Goal: Information Seeking & Learning: Learn about a topic

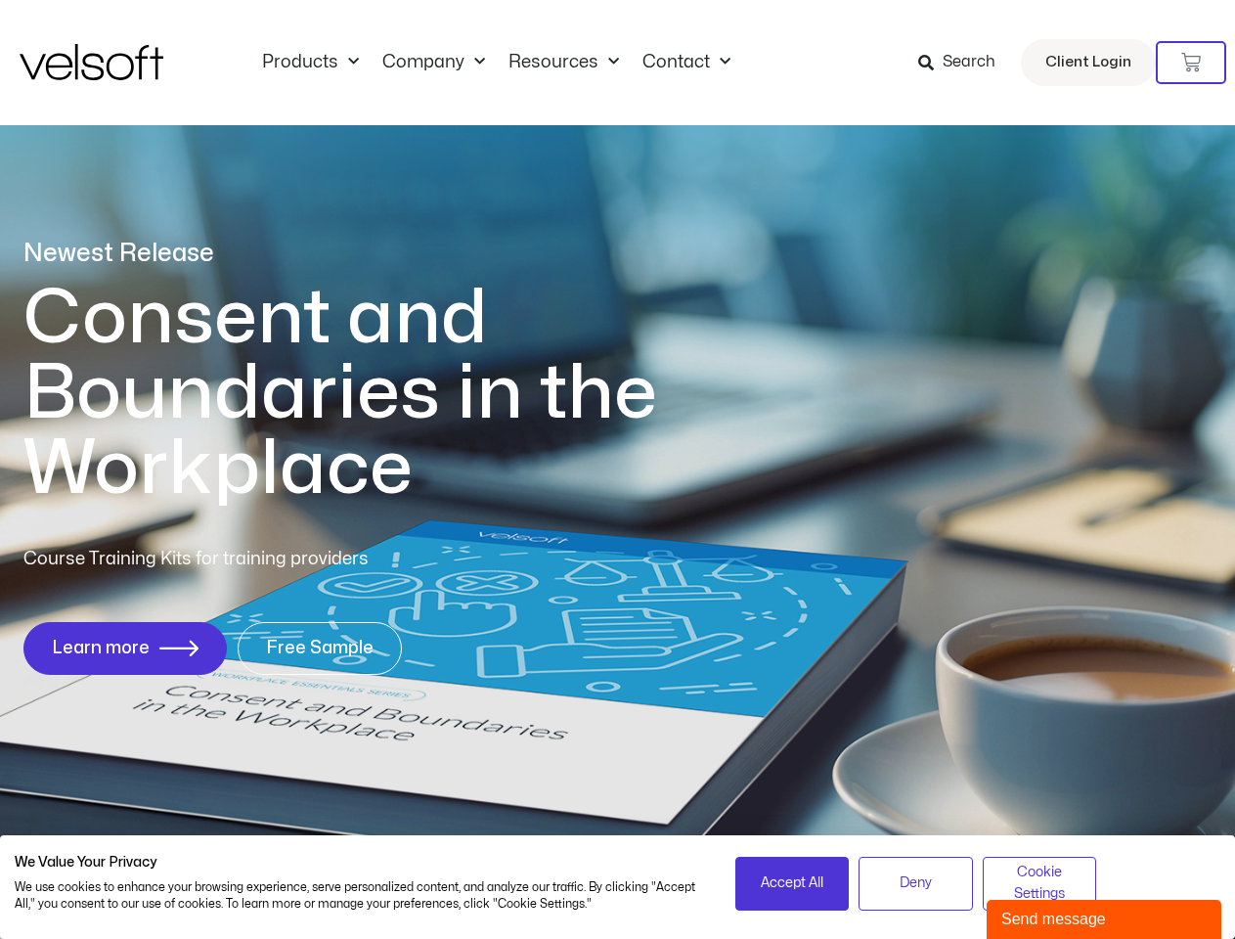
click at [617, 469] on h1 "Consent and Boundaries in the Workplace" at bounding box center [380, 394] width 714 height 226
click at [1191, 63] on icon at bounding box center [1191, 63] width 20 height 20
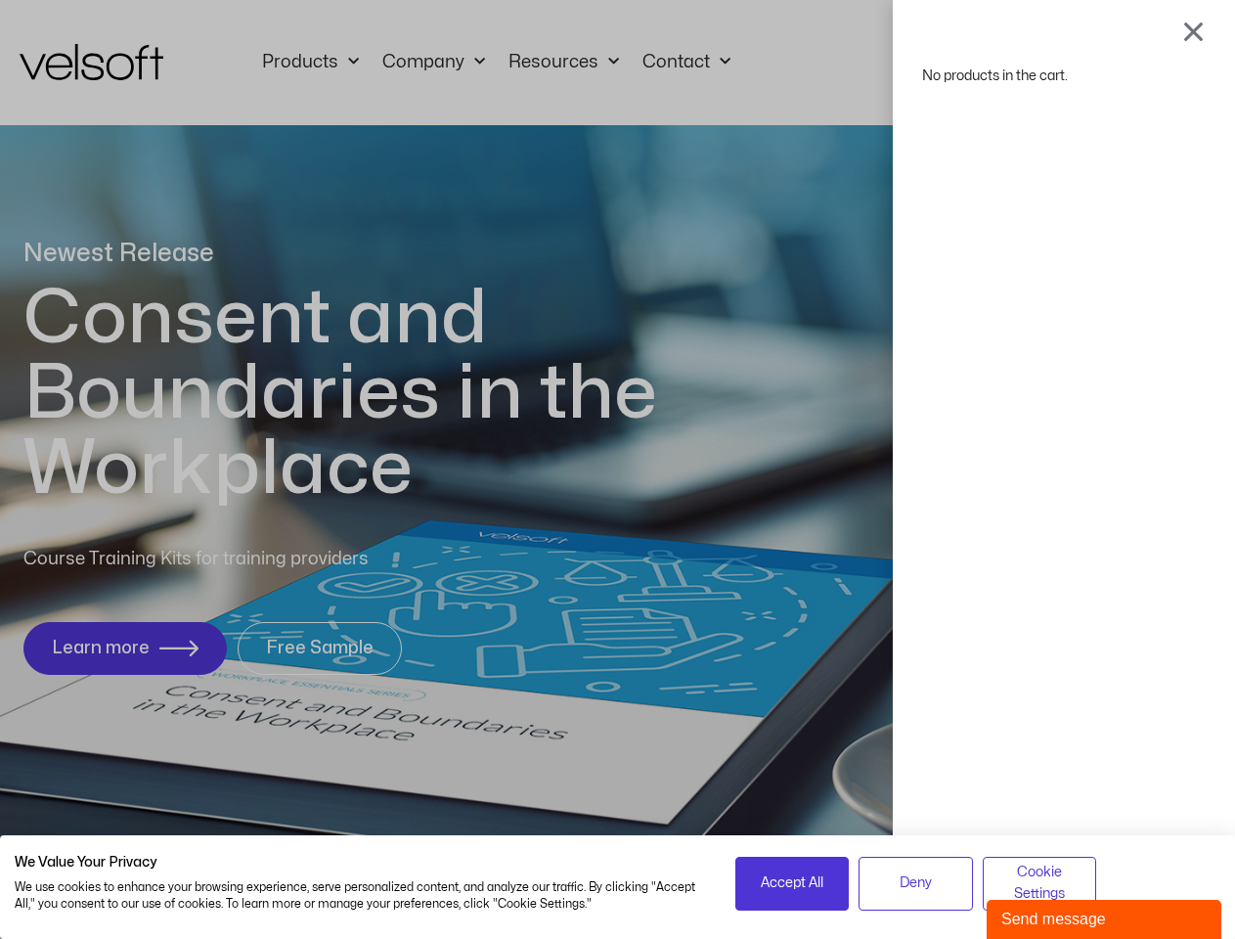
click at [792, 883] on span "Accept All" at bounding box center [792, 883] width 63 height 22
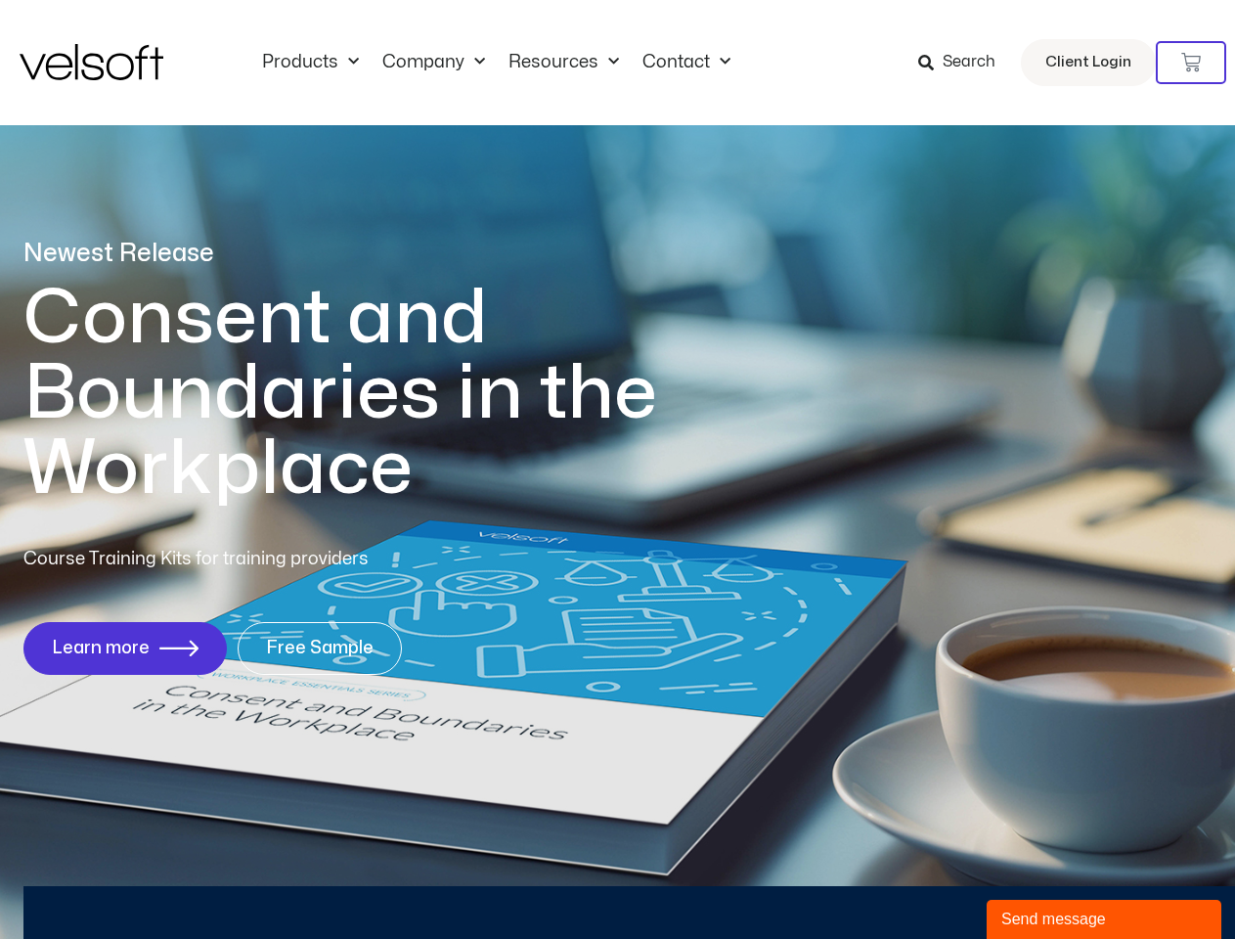
click at [618, 469] on div "No products in the cart." at bounding box center [618, 469] width 0 height 0
click at [1104, 919] on div "Send message" at bounding box center [1103, 918] width 205 height 23
